Goal: Navigation & Orientation: Find specific page/section

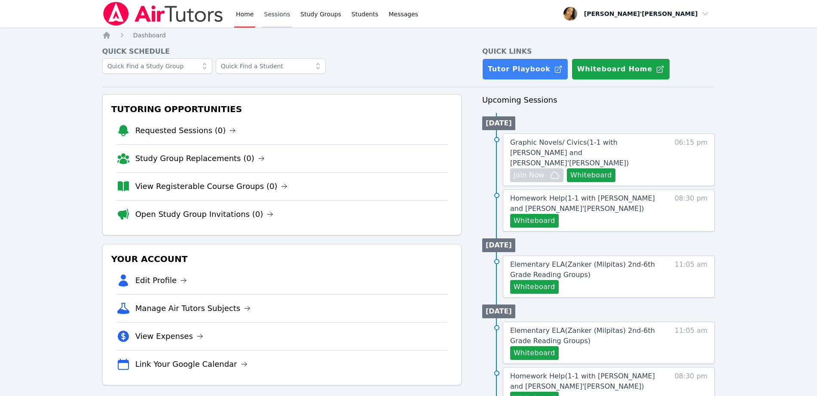
click at [277, 11] on link "Sessions" at bounding box center [277, 13] width 30 height 27
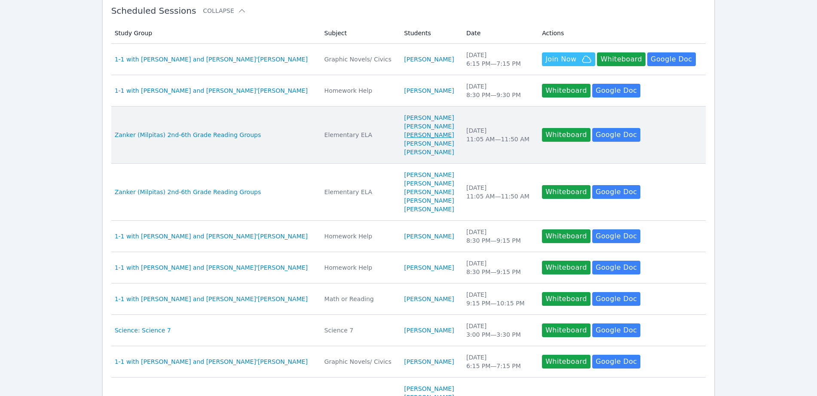
scroll to position [215, 0]
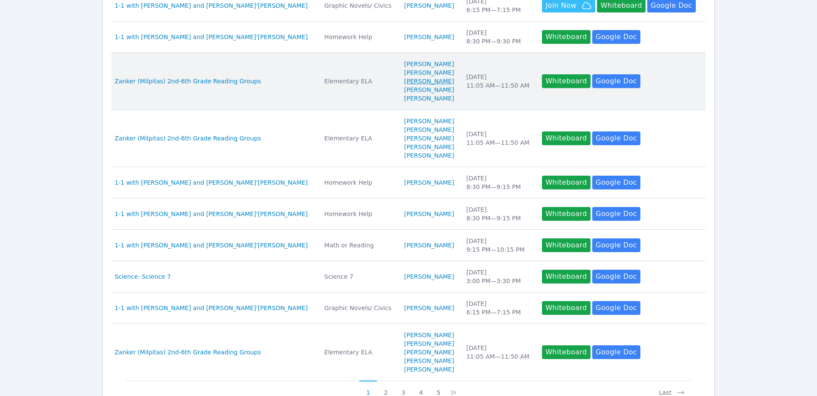
click at [399, 282] on td "Students [PERSON_NAME]" at bounding box center [430, 276] width 62 height 31
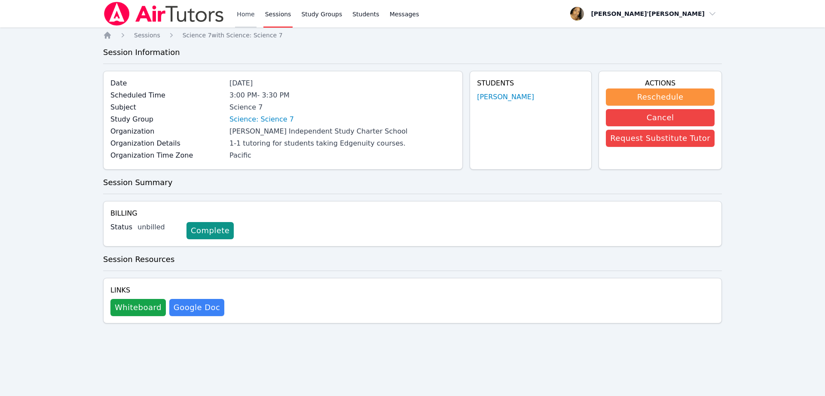
click at [240, 19] on link "Home" at bounding box center [245, 13] width 21 height 27
